Goal: Task Accomplishment & Management: Manage account settings

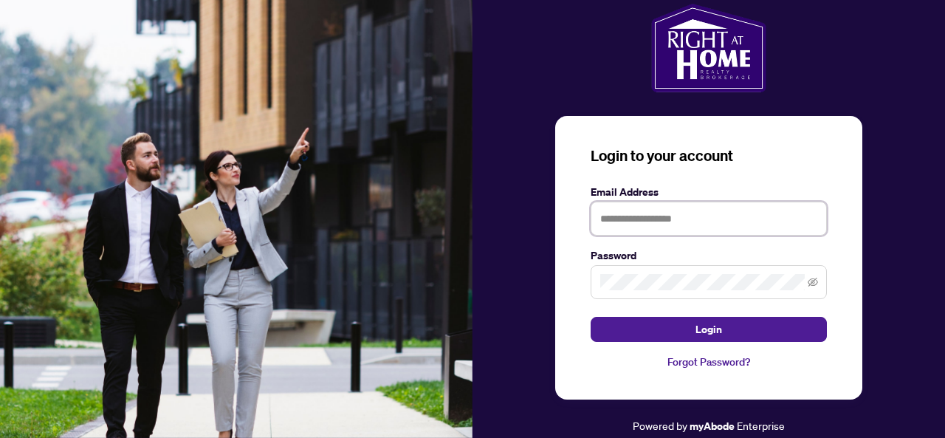
click at [740, 224] on input "text" at bounding box center [709, 219] width 236 height 34
click at [715, 221] on input "text" at bounding box center [709, 219] width 236 height 34
type input "*"
type input "**********"
click at [710, 329] on span "Login" at bounding box center [709, 329] width 27 height 24
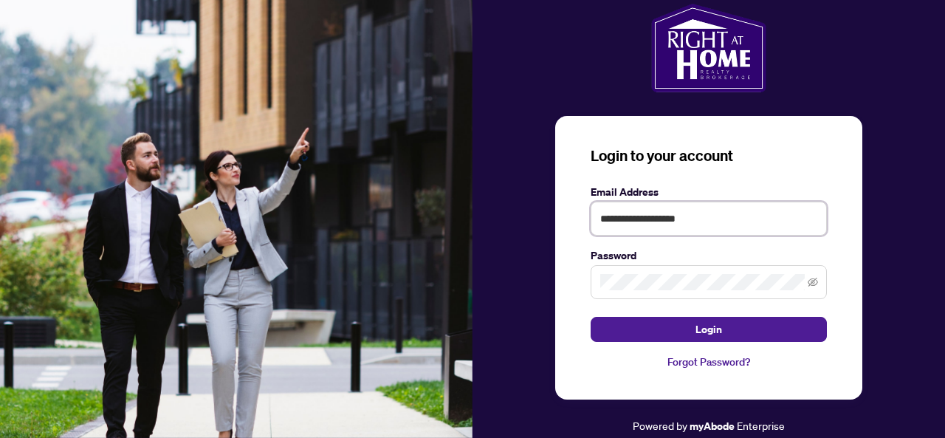
click at [729, 218] on input "**********" at bounding box center [709, 219] width 236 height 34
click at [815, 280] on icon "eye-invisible" at bounding box center [813, 282] width 10 height 10
click at [718, 329] on span "Login" at bounding box center [709, 329] width 27 height 24
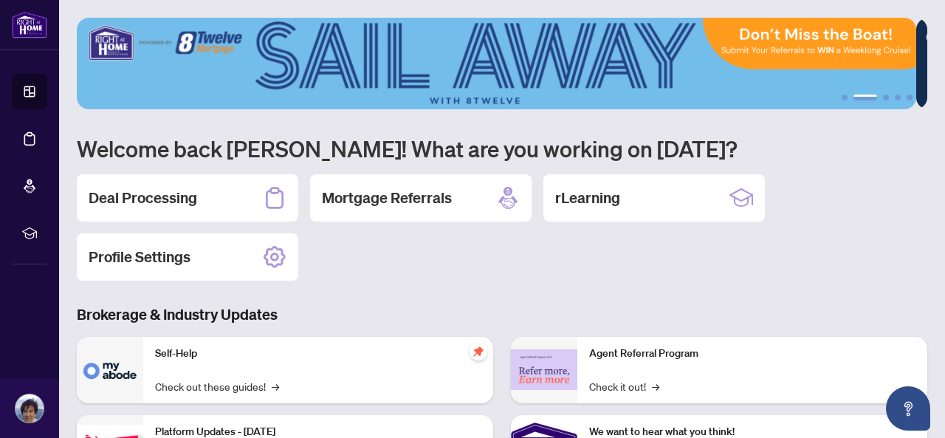
click at [153, 194] on h2 "Deal Processing" at bounding box center [143, 198] width 109 height 21
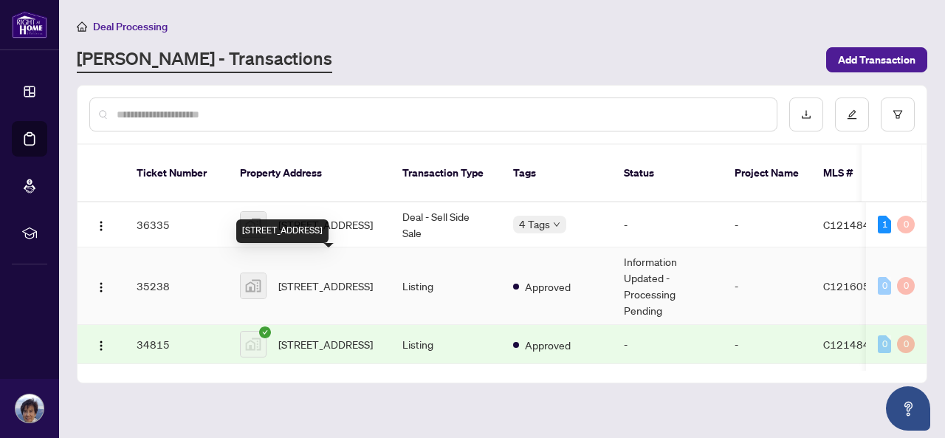
click at [331, 278] on span "[STREET_ADDRESS]" at bounding box center [325, 286] width 95 height 16
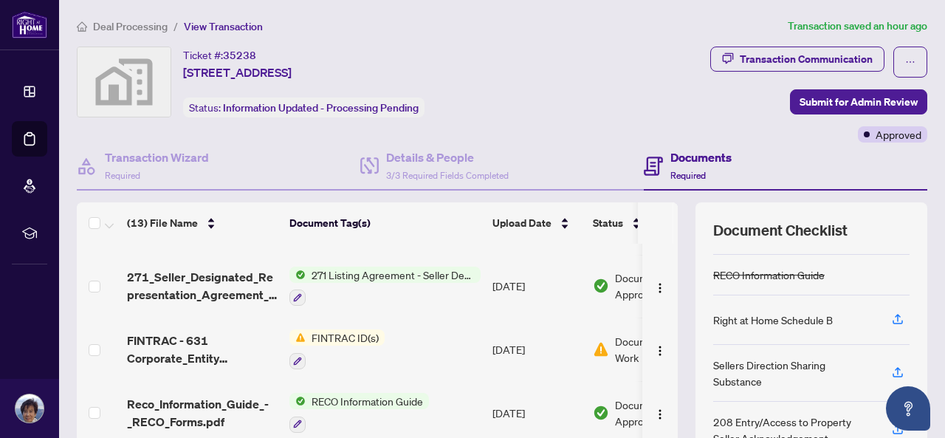
scroll to position [148, 0]
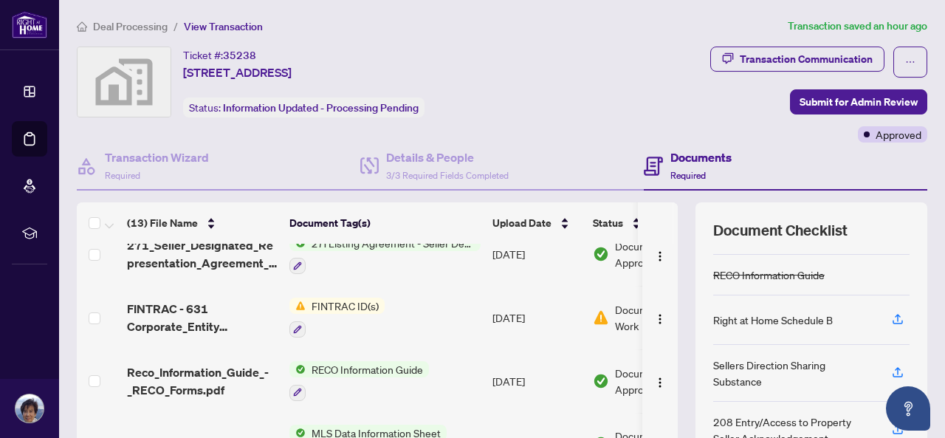
click at [348, 307] on span "FINTRAC ID(s)" at bounding box center [345, 306] width 79 height 16
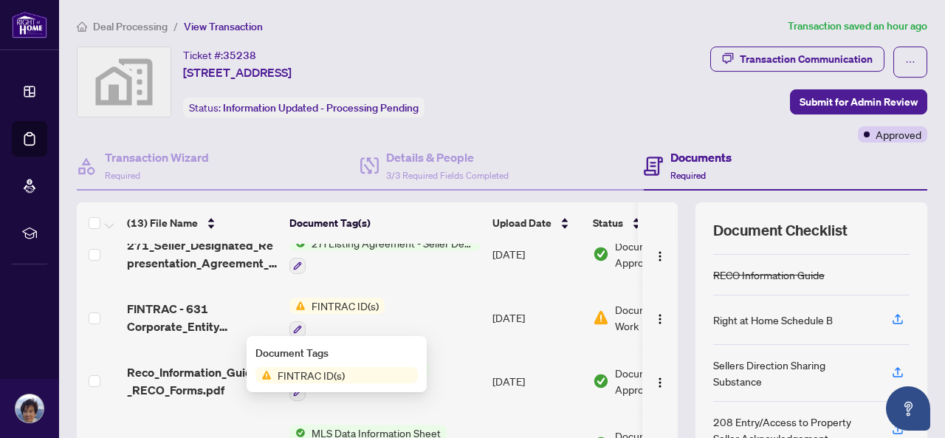
click at [615, 313] on span "Document Needs Work" at bounding box center [661, 317] width 92 height 32
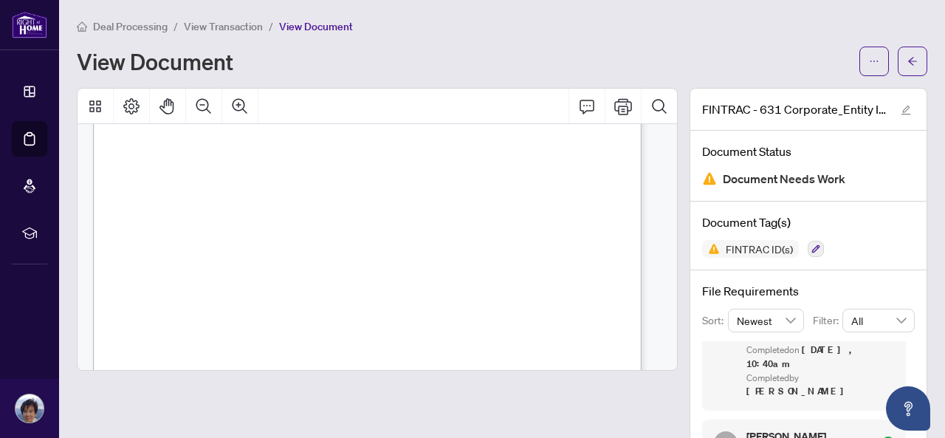
scroll to position [82, 0]
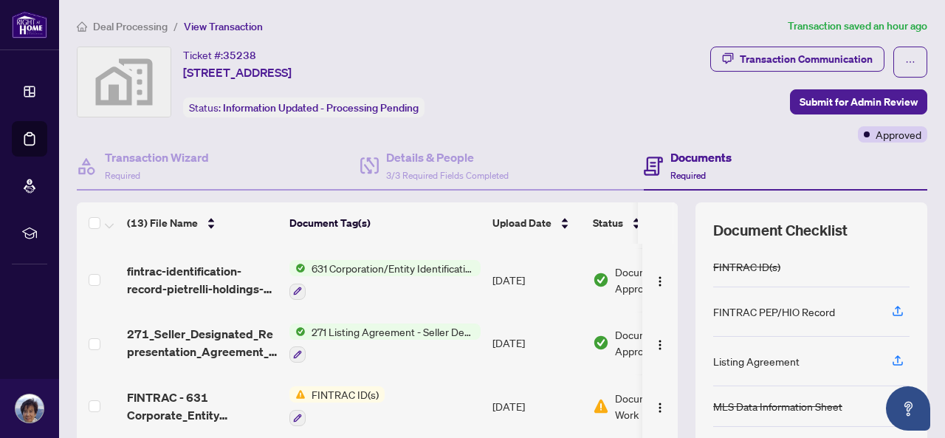
scroll to position [148, 0]
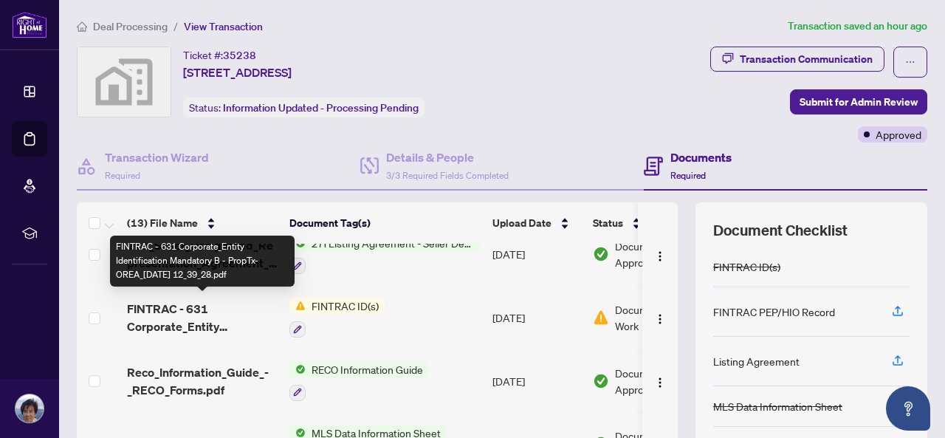
click at [186, 315] on span "FINTRAC - 631 Corporate_Entity Identification Mandatory B - PropTx-OREA_[DATE] …" at bounding box center [202, 317] width 151 height 35
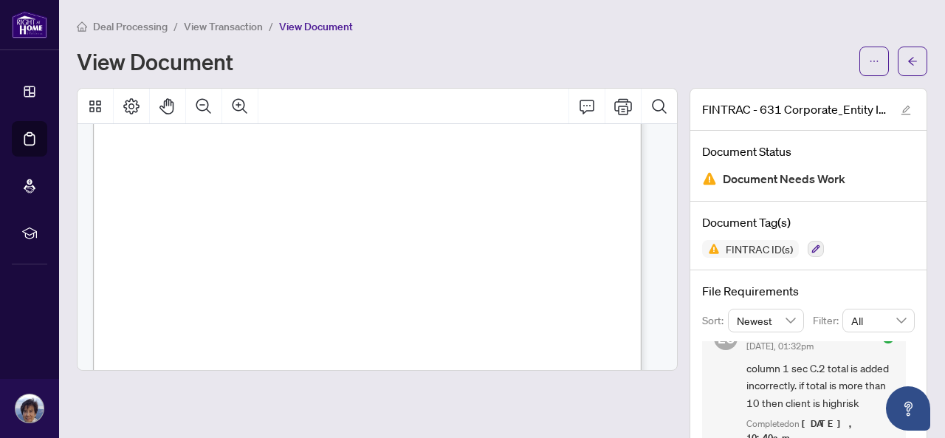
scroll to position [1551, 0]
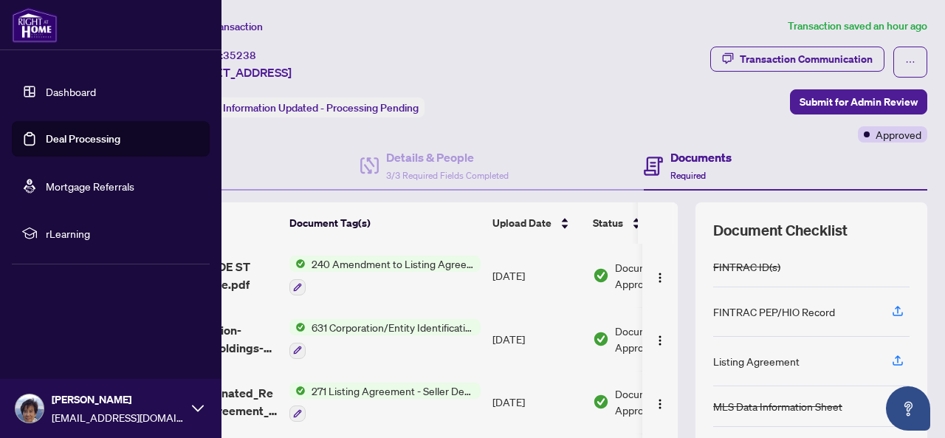
click at [79, 132] on link "Deal Processing" at bounding box center [83, 138] width 75 height 13
